Goal: Transaction & Acquisition: Book appointment/travel/reservation

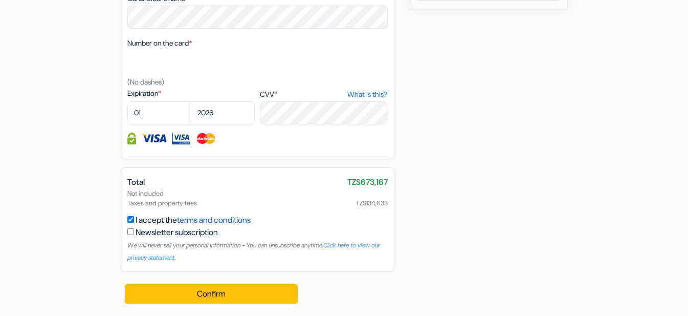
click at [248, 218] on link "terms and conditions" at bounding box center [214, 219] width 74 height 11
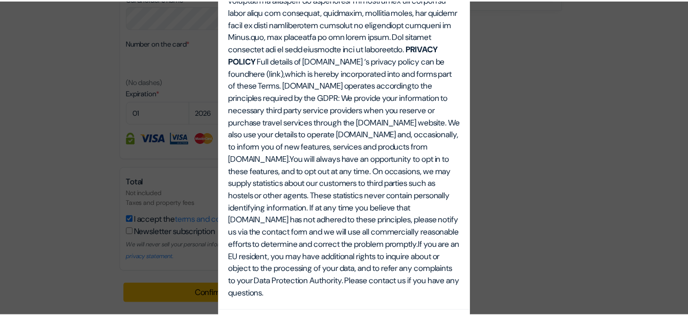
scroll to position [3582, 0]
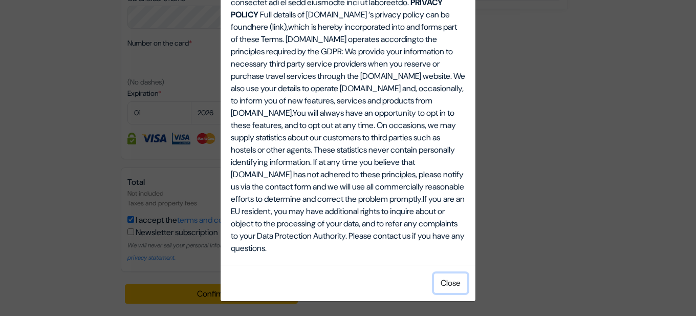
drag, startPoint x: 349, startPoint y: 178, endPoint x: 446, endPoint y: 280, distance: 140.4
click at [446, 280] on button "Close" at bounding box center [450, 282] width 33 height 19
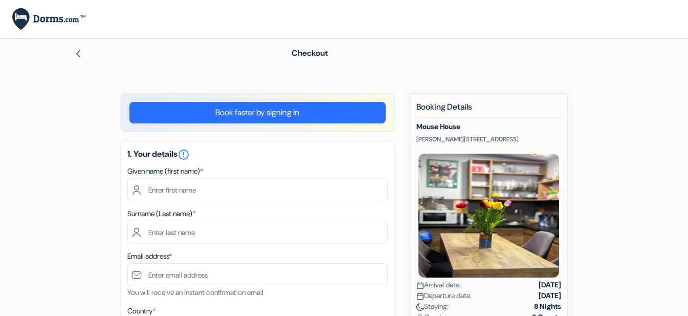
scroll to position [76, 0]
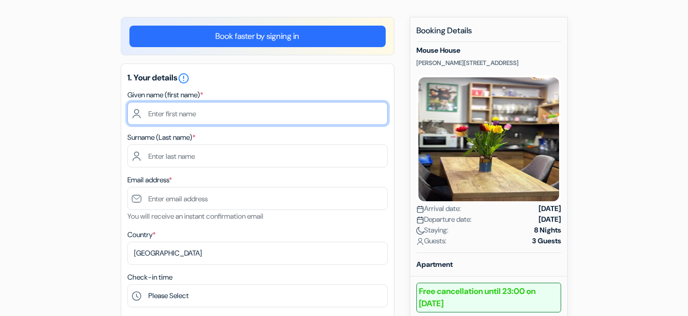
click at [160, 117] on input "text" at bounding box center [257, 113] width 260 height 23
type input "[PERSON_NAME]"
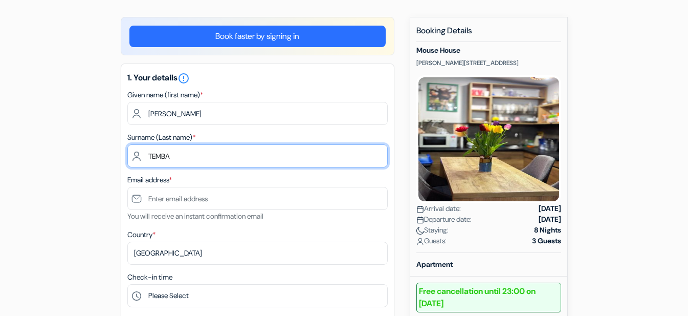
type input "TEMBA"
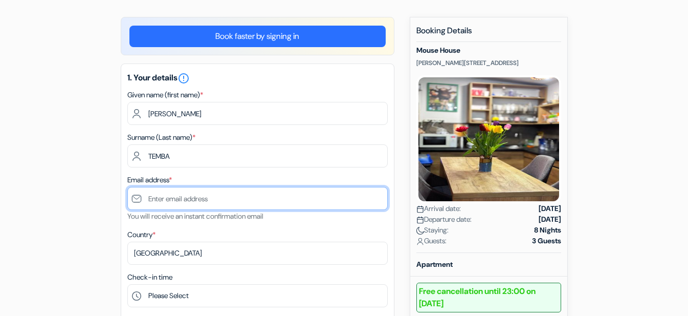
click at [181, 200] on input "text" at bounding box center [257, 198] width 260 height 23
type input "[EMAIL_ADDRESS][DOMAIN_NAME]"
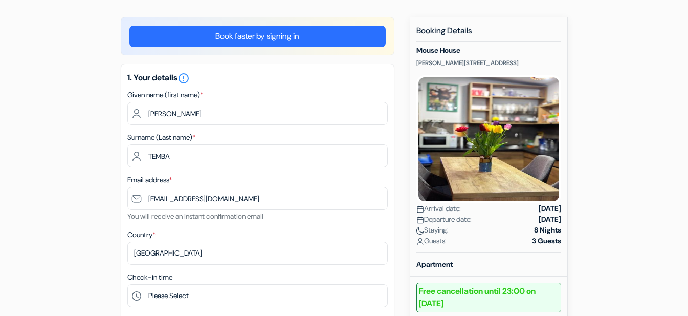
type input "0786495354"
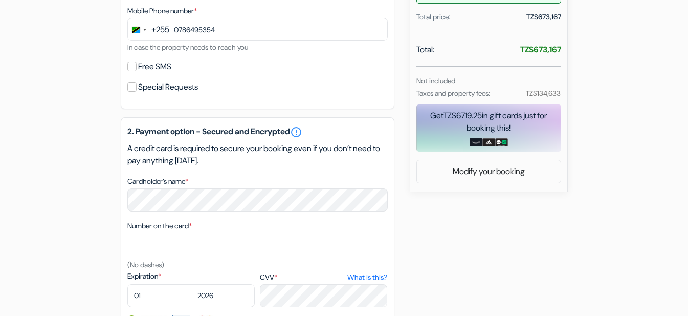
scroll to position [391, 0]
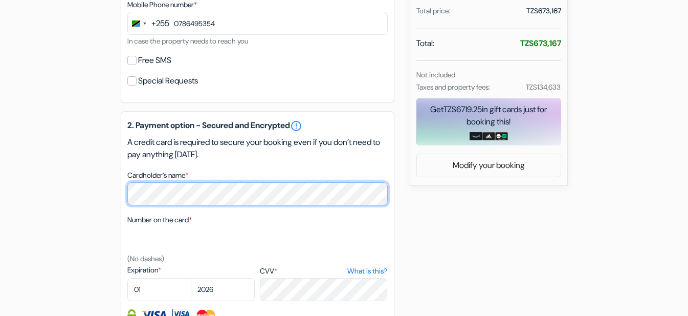
click at [110, 195] on div "add_box [GEOGRAPHIC_DATA] [PERSON_NAME][STREET_ADDRESS] Property Details X no_p…" at bounding box center [344, 97] width 583 height 790
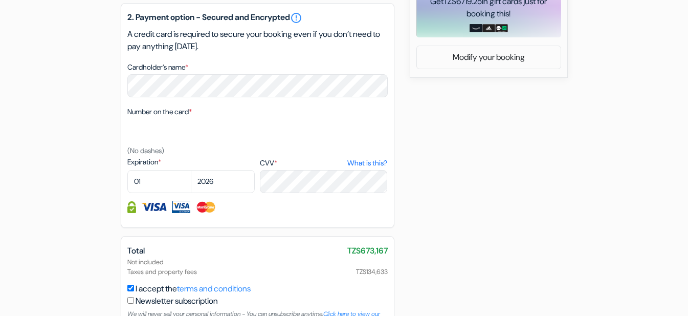
scroll to position [567, 0]
